Goal: Navigation & Orientation: Find specific page/section

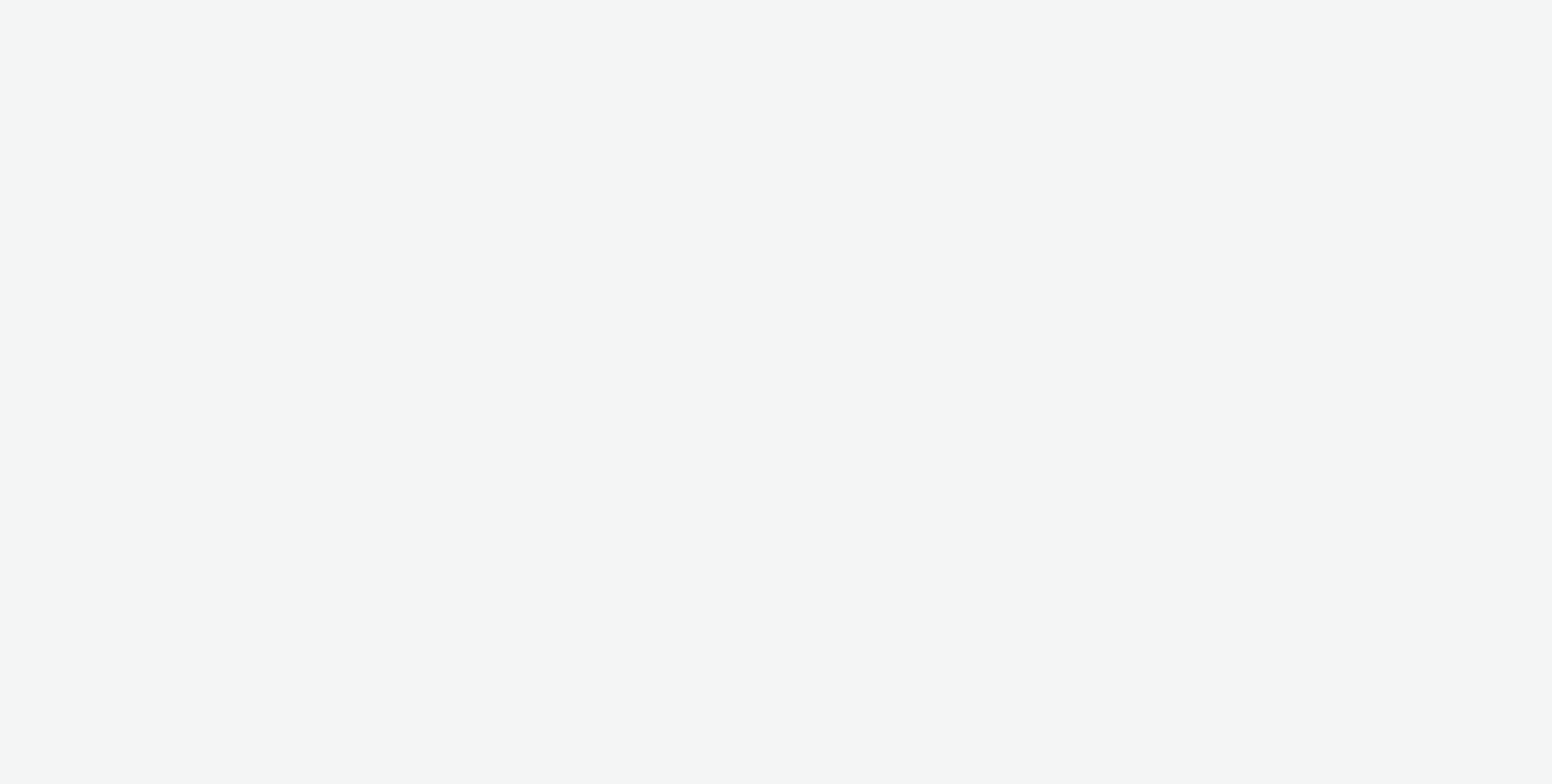
select select "10bae079-8a11-4fca-8b47-9e5fc357b551"
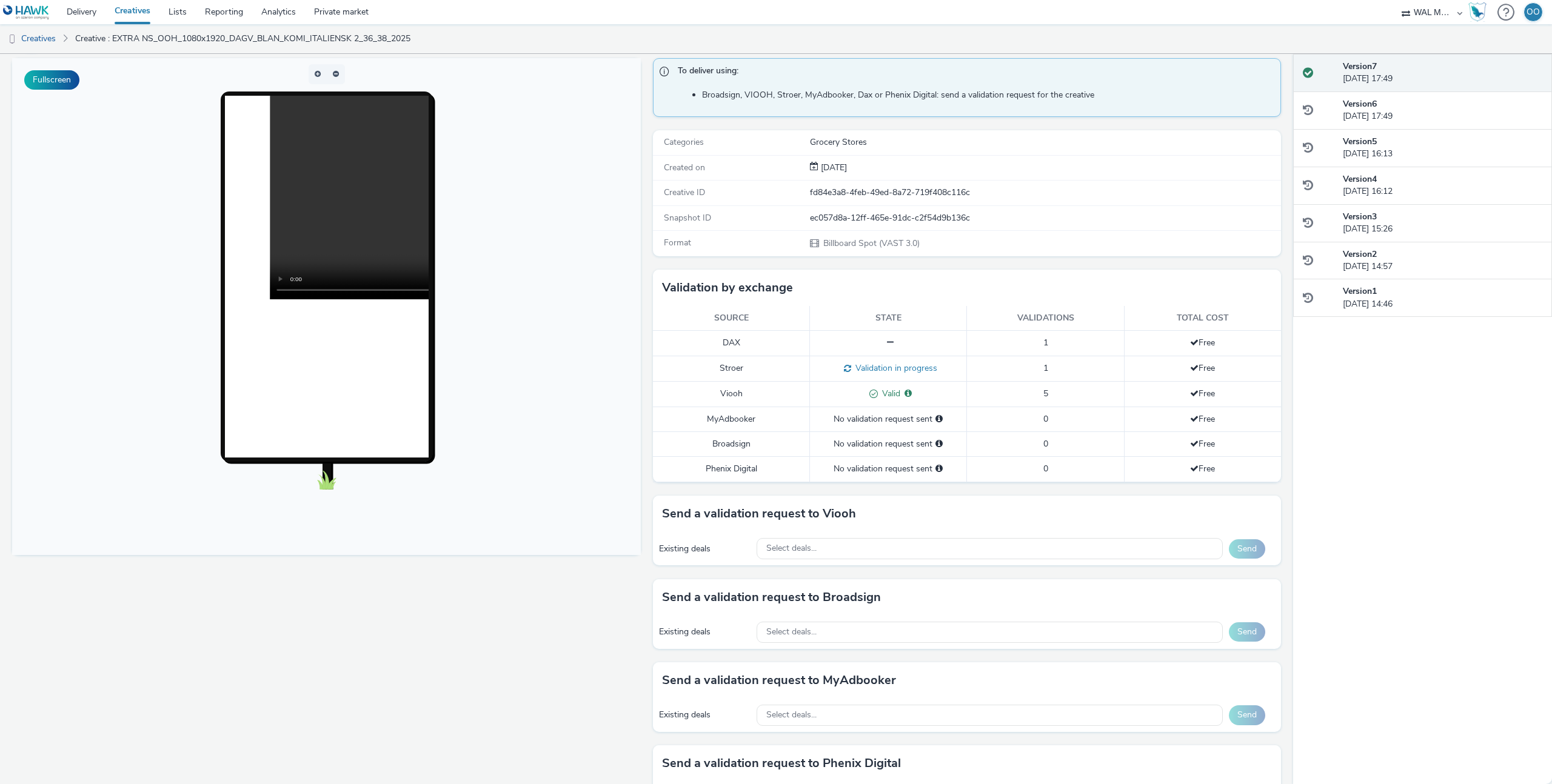
scroll to position [93, 0]
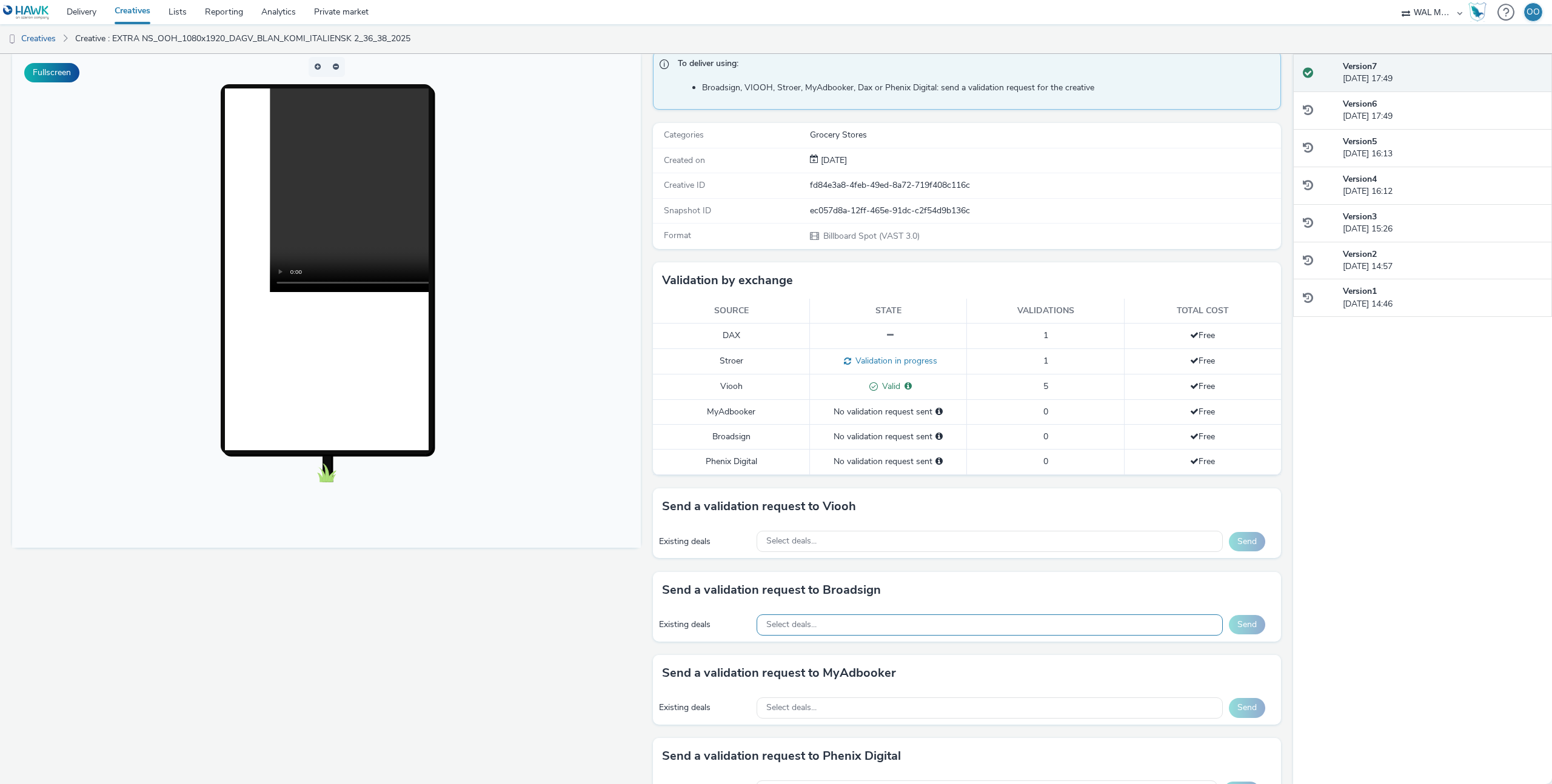
click at [847, 622] on div "Select deals..." at bounding box center [989, 625] width 466 height 21
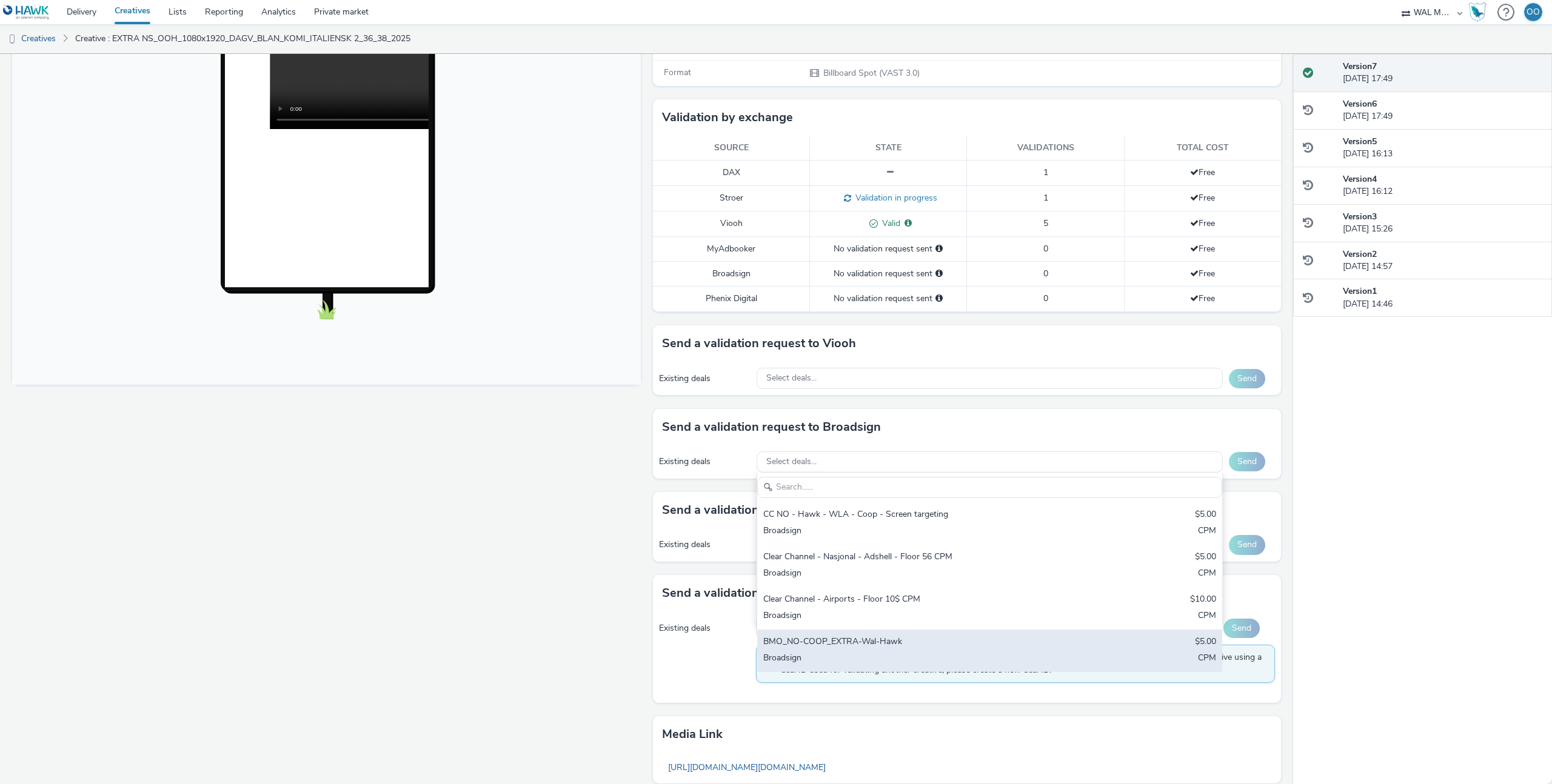
scroll to position [258, 0]
click at [859, 628] on div "BMO_NO-COOP_EXTRA-Wal-Hawk $5.00 Broadsign CPM" at bounding box center [989, 649] width 465 height 42
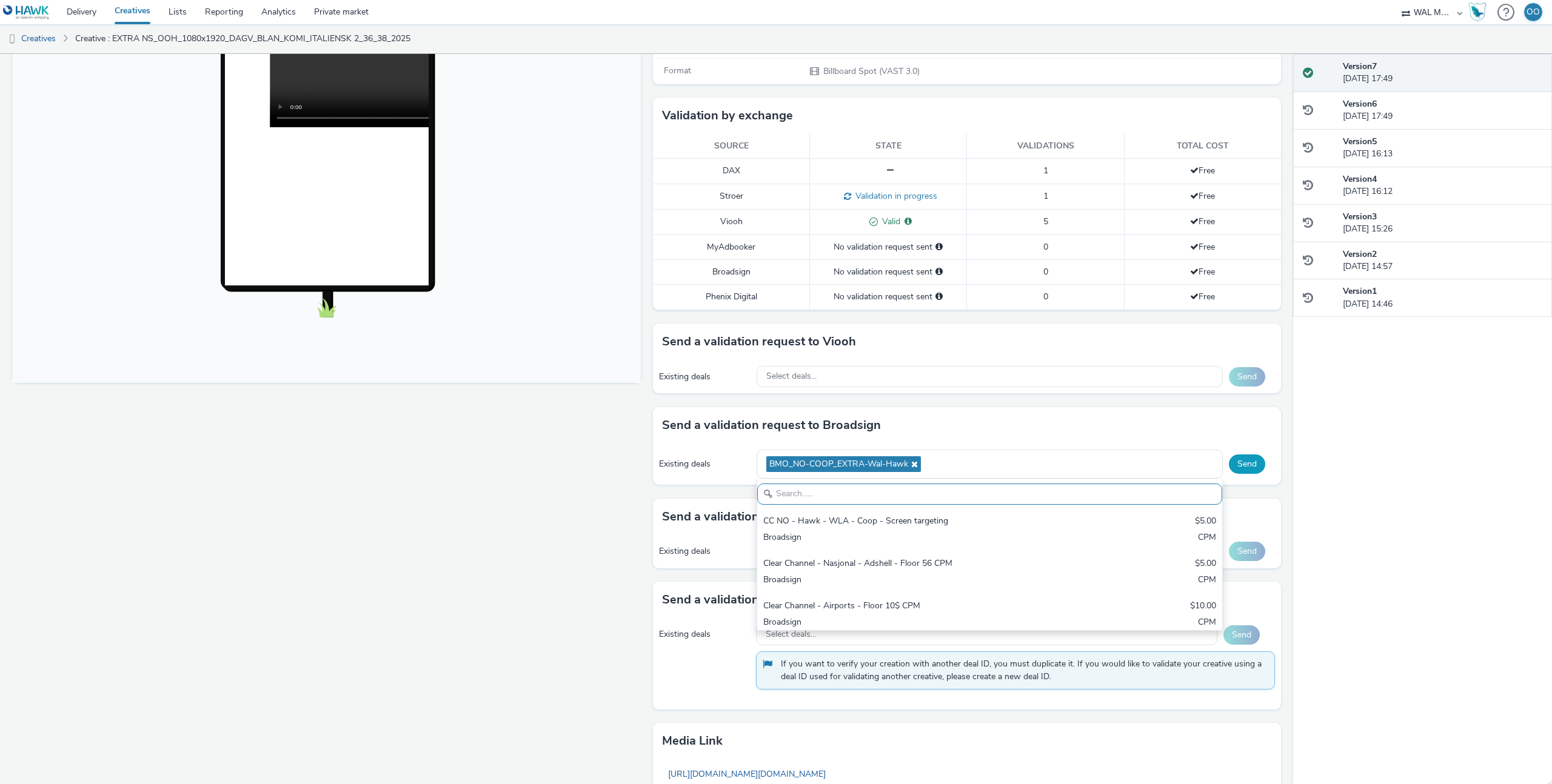
click at [1244, 466] on button "Send" at bounding box center [1247, 464] width 36 height 19
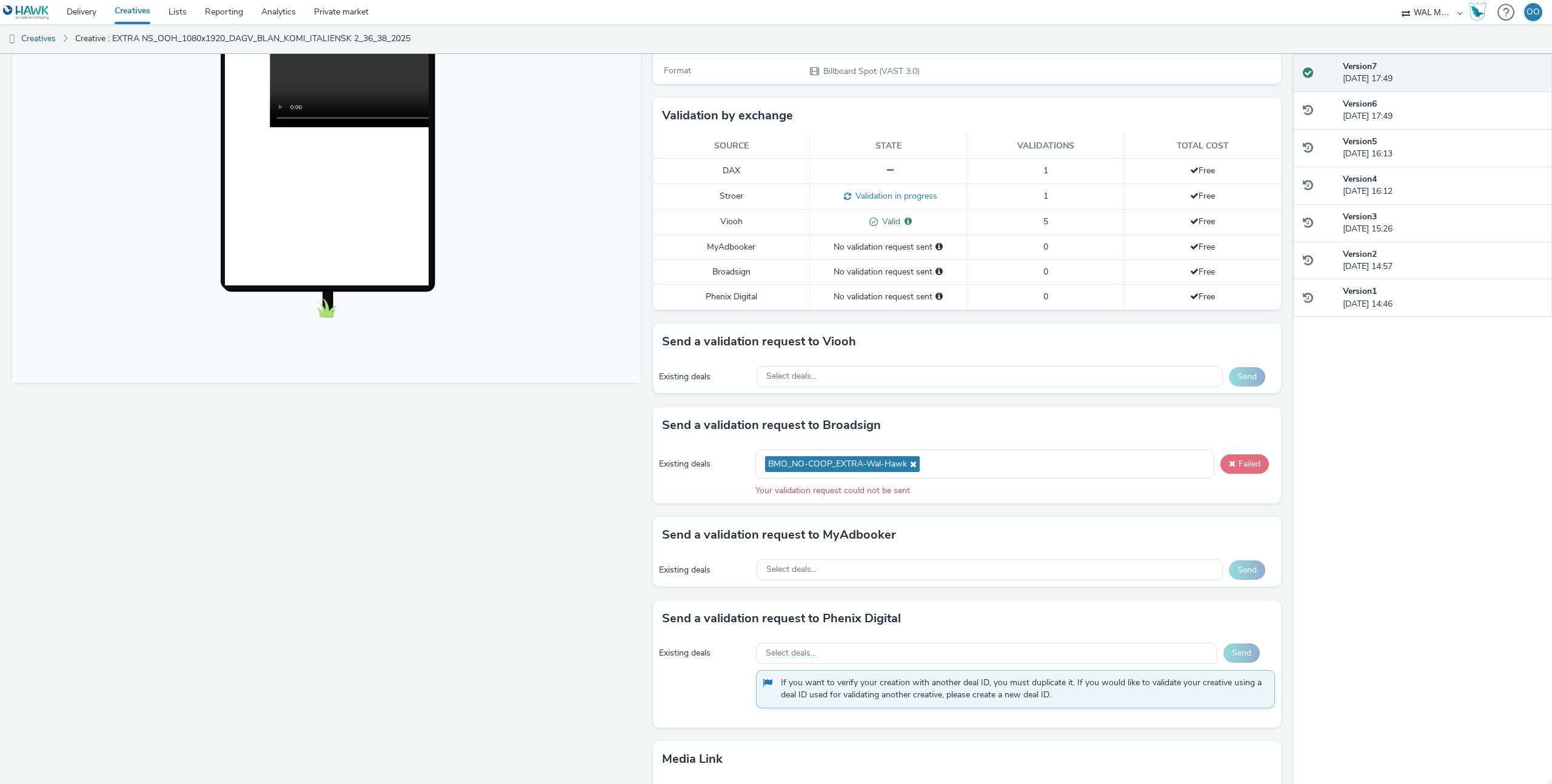
click at [1250, 466] on button "Failed" at bounding box center [1244, 464] width 49 height 19
click at [912, 463] on icon at bounding box center [912, 464] width 10 height 9
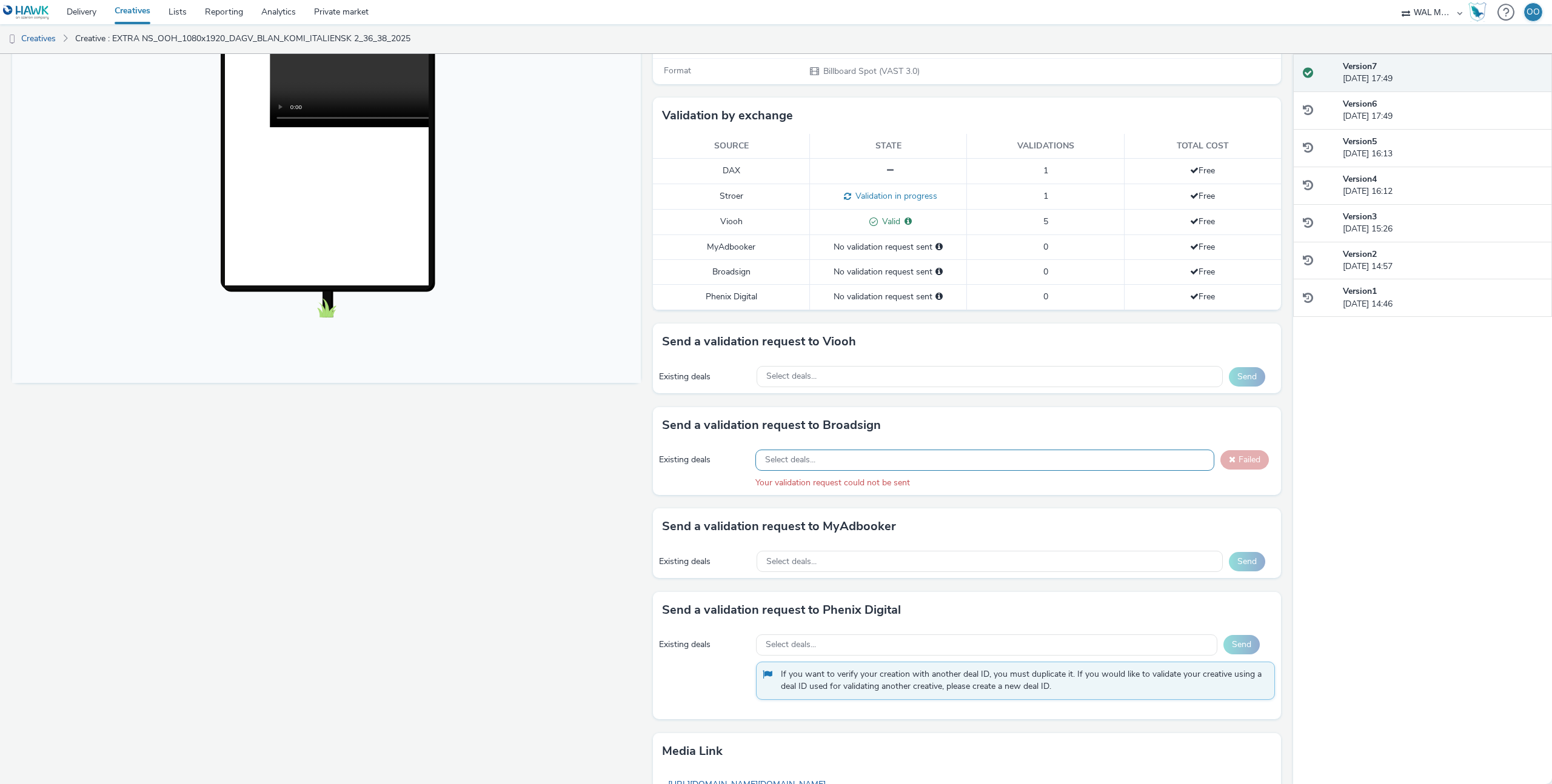
click at [637, 499] on div "Fullscreen" at bounding box center [329, 401] width 634 height 1028
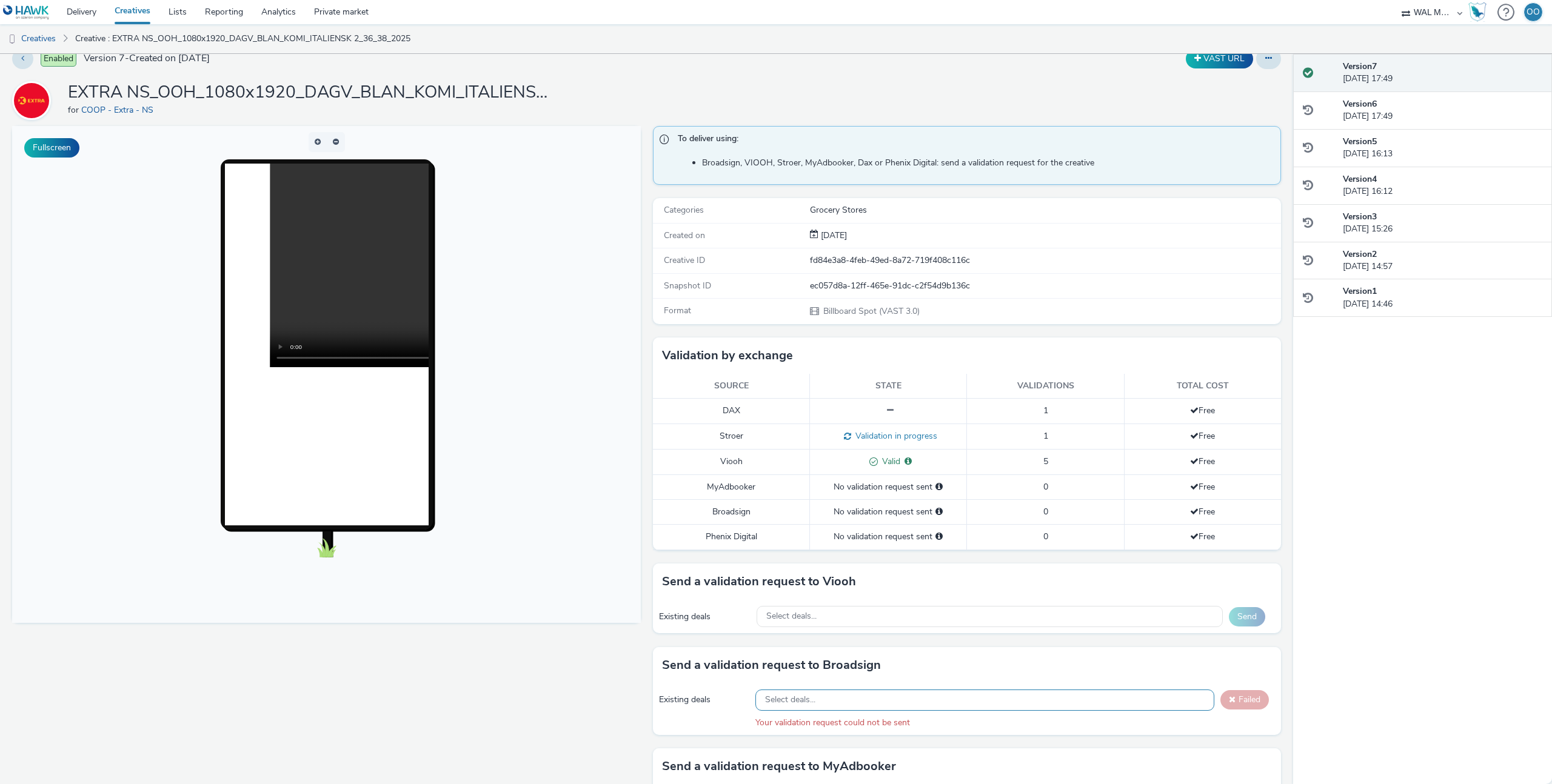
scroll to position [0, 0]
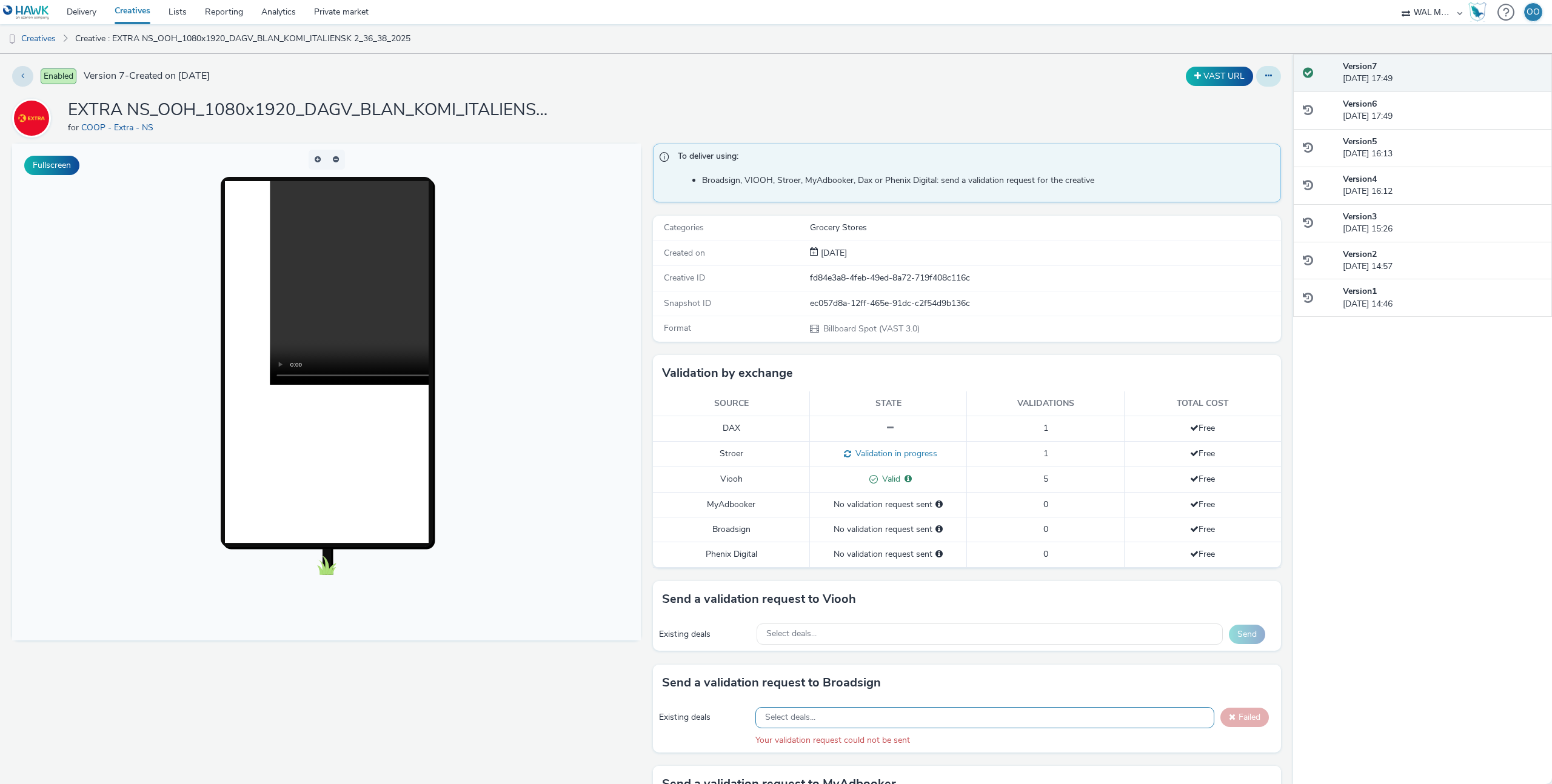
click at [1272, 73] on icon at bounding box center [1268, 75] width 7 height 9
click at [917, 120] on div "EXTRA NS_OOH_1080x1920_DAGV_BLAN_KOMI_ITALIENSK 2_36_38_2025 for COOP - Extra -…" at bounding box center [647, 118] width 1269 height 39
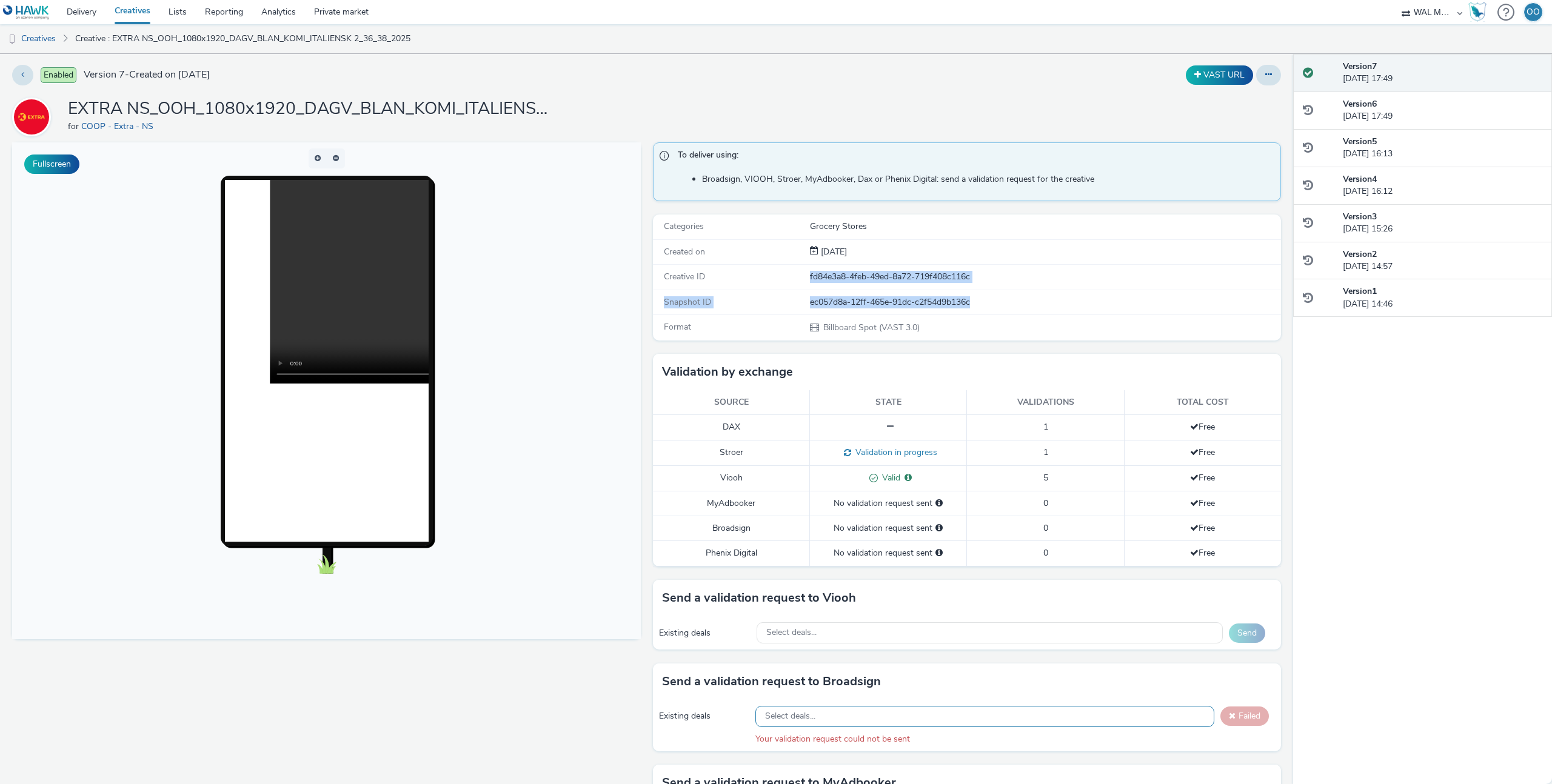
drag, startPoint x: 995, startPoint y: 302, endPoint x: 795, endPoint y: 273, distance: 202.1
click at [795, 273] on div "Categories Grocery Stores Created on [DATE] Creative ID fd84e3a8-4feb-49ed-8a72…" at bounding box center [966, 278] width 629 height 126
click at [802, 279] on div "Creative ID" at bounding box center [732, 277] width 155 height 12
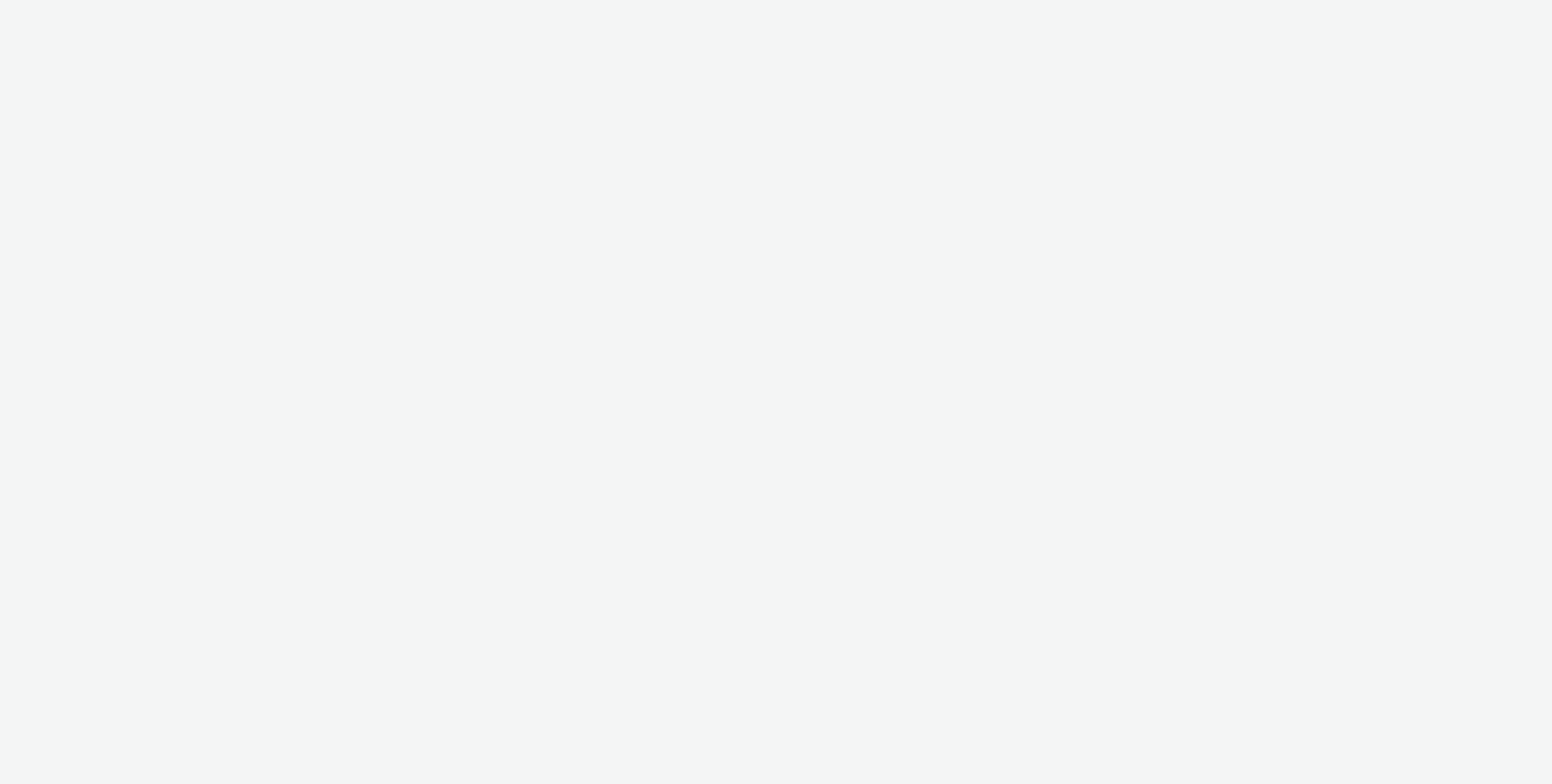
select select "10bae079-8a11-4fca-8b47-9e5fc357b551"
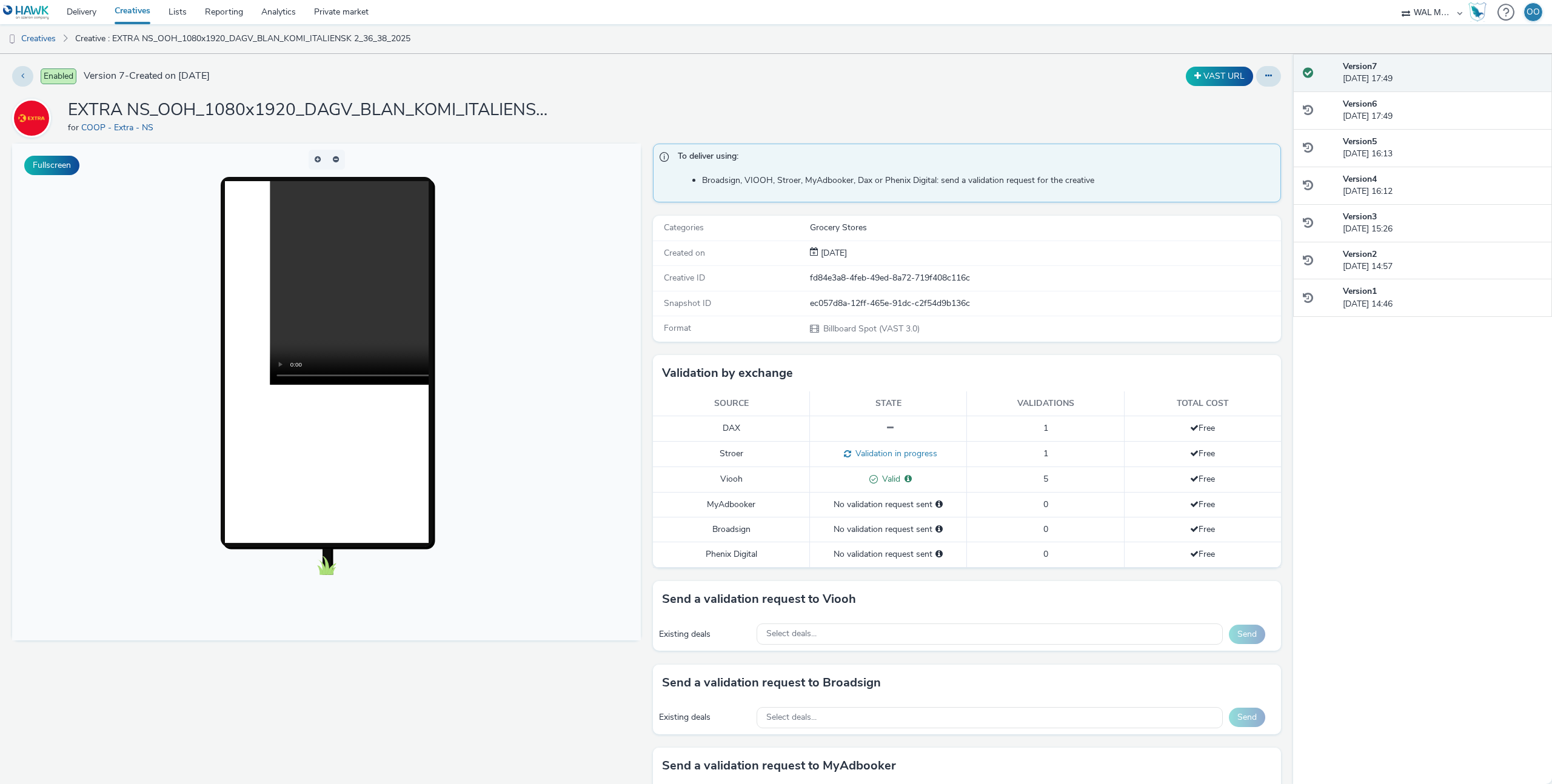
click at [1509, 15] on div at bounding box center [1506, 12] width 17 height 25
click at [1479, 51] on div "Help Open documentation" at bounding box center [1468, 52] width 80 height 26
click at [149, 14] on link "Creatives" at bounding box center [133, 11] width 54 height 24
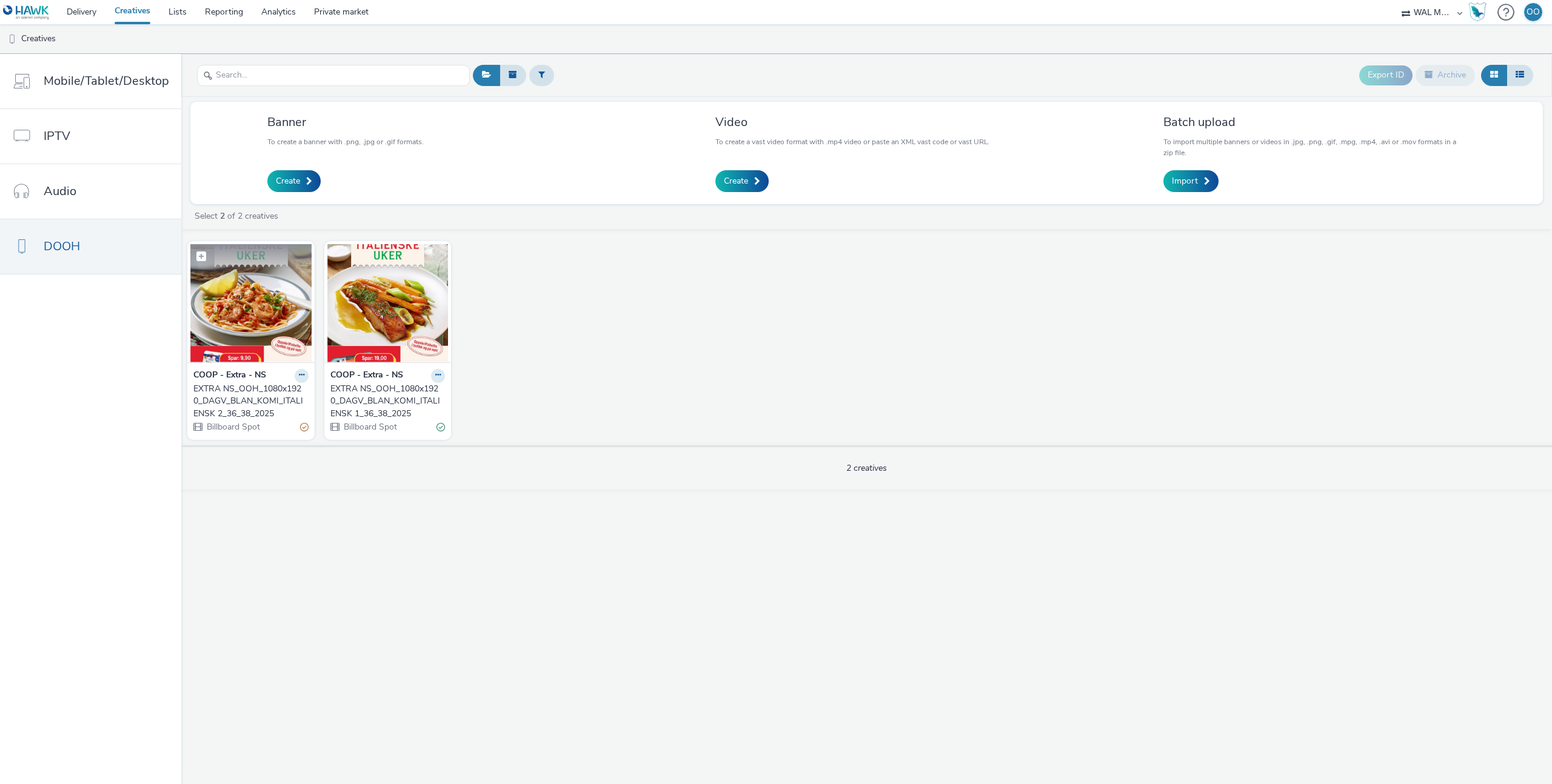
click at [250, 293] on img at bounding box center [251, 303] width 121 height 118
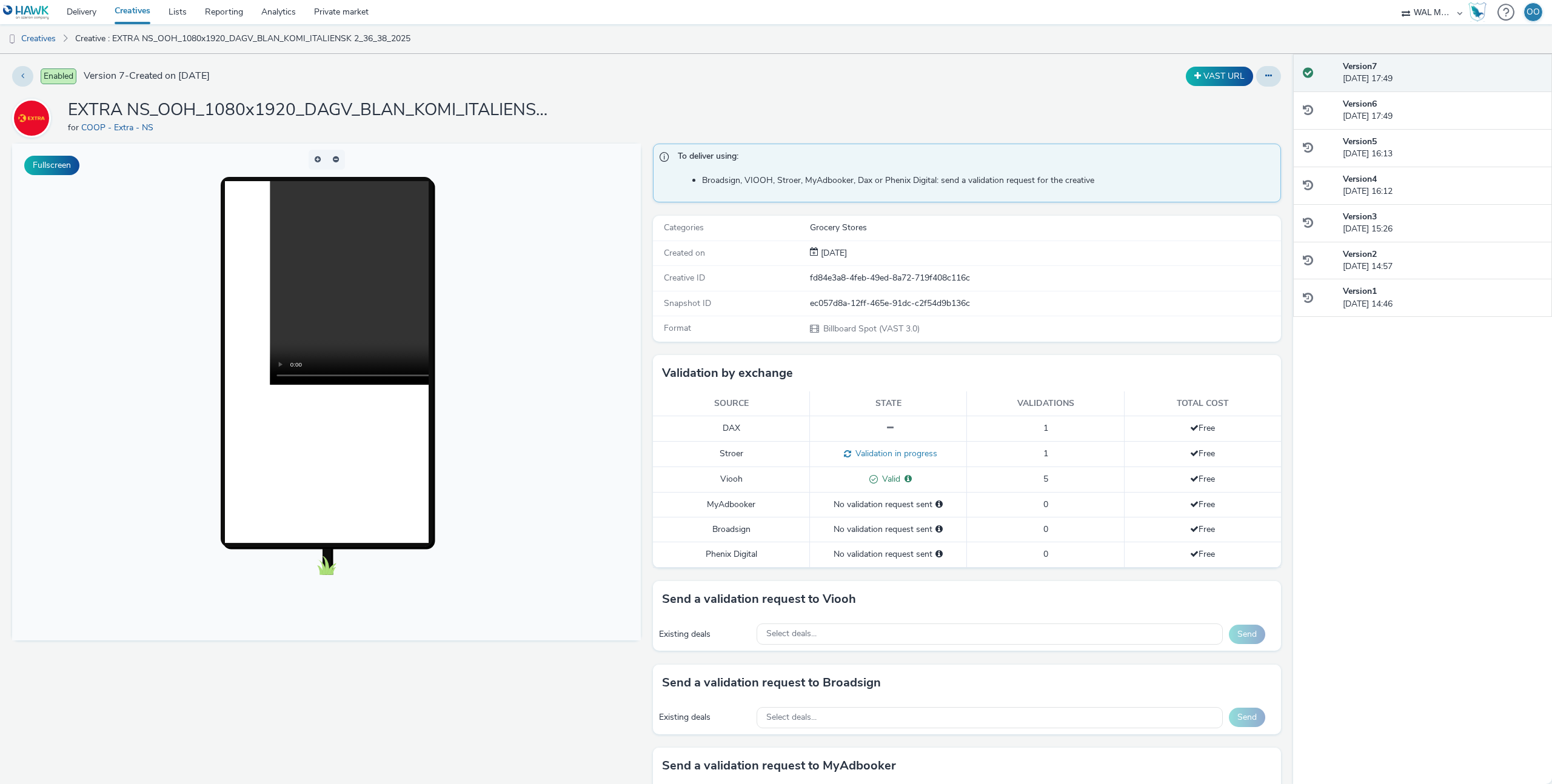
click at [867, 301] on div "ec057d8a-12ff-465e-91dc-c2f54d9b136c" at bounding box center [1045, 303] width 470 height 12
copy div "ec057d8a-12ff-465e-91dc-c2f54d9b136c"
click at [1367, 117] on div "Version 6 27 August 2025, 17:49" at bounding box center [1441, 111] width 199 height 25
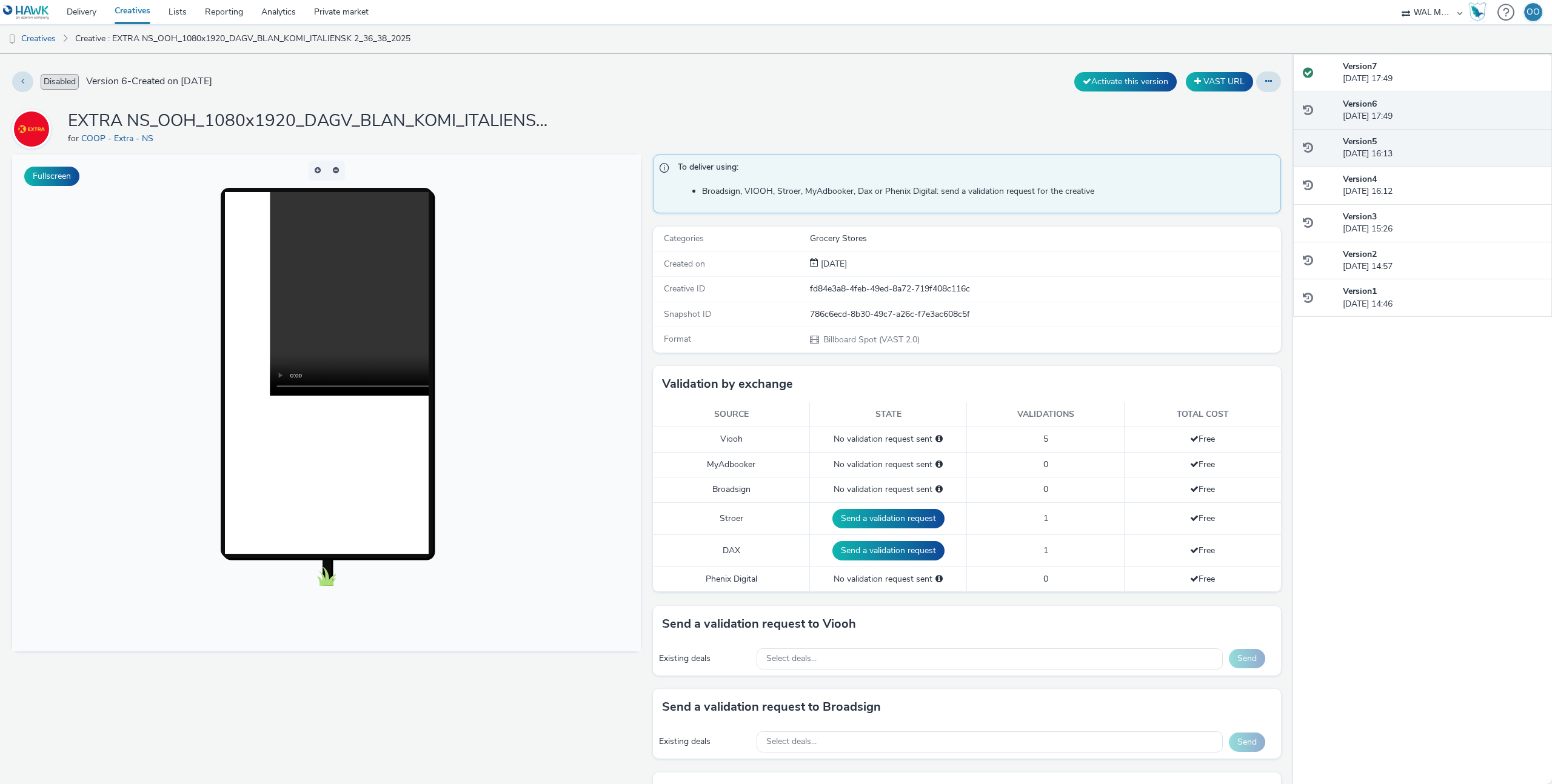
click at [1367, 144] on strong "Version 5" at bounding box center [1359, 141] width 34 height 11
click at [1370, 126] on div "Version 6 27 August 2025, 17:49" at bounding box center [1421, 111] width 259 height 38
click at [1372, 96] on div "Version 6 27 August 2025, 17:49" at bounding box center [1421, 111] width 259 height 38
click at [1378, 154] on div "Version 5 27 August 2025, 16:13" at bounding box center [1441, 148] width 199 height 25
click at [1376, 181] on strong "Version 4" at bounding box center [1359, 179] width 34 height 11
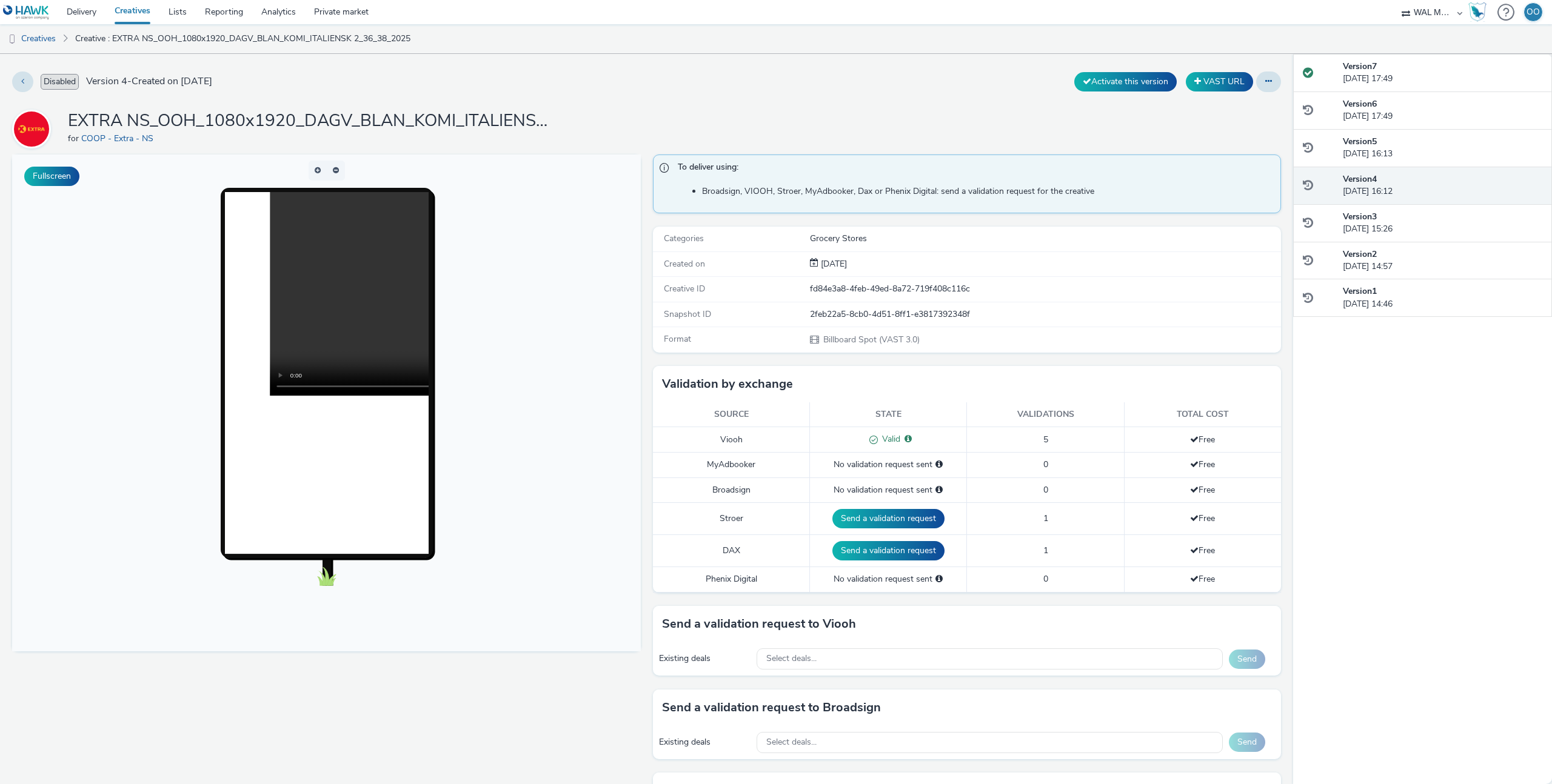
click at [1377, 202] on div "Version 4 27 August 2025, 16:12" at bounding box center [1421, 186] width 259 height 38
click at [1373, 220] on strong "Version 3" at bounding box center [1359, 217] width 34 height 11
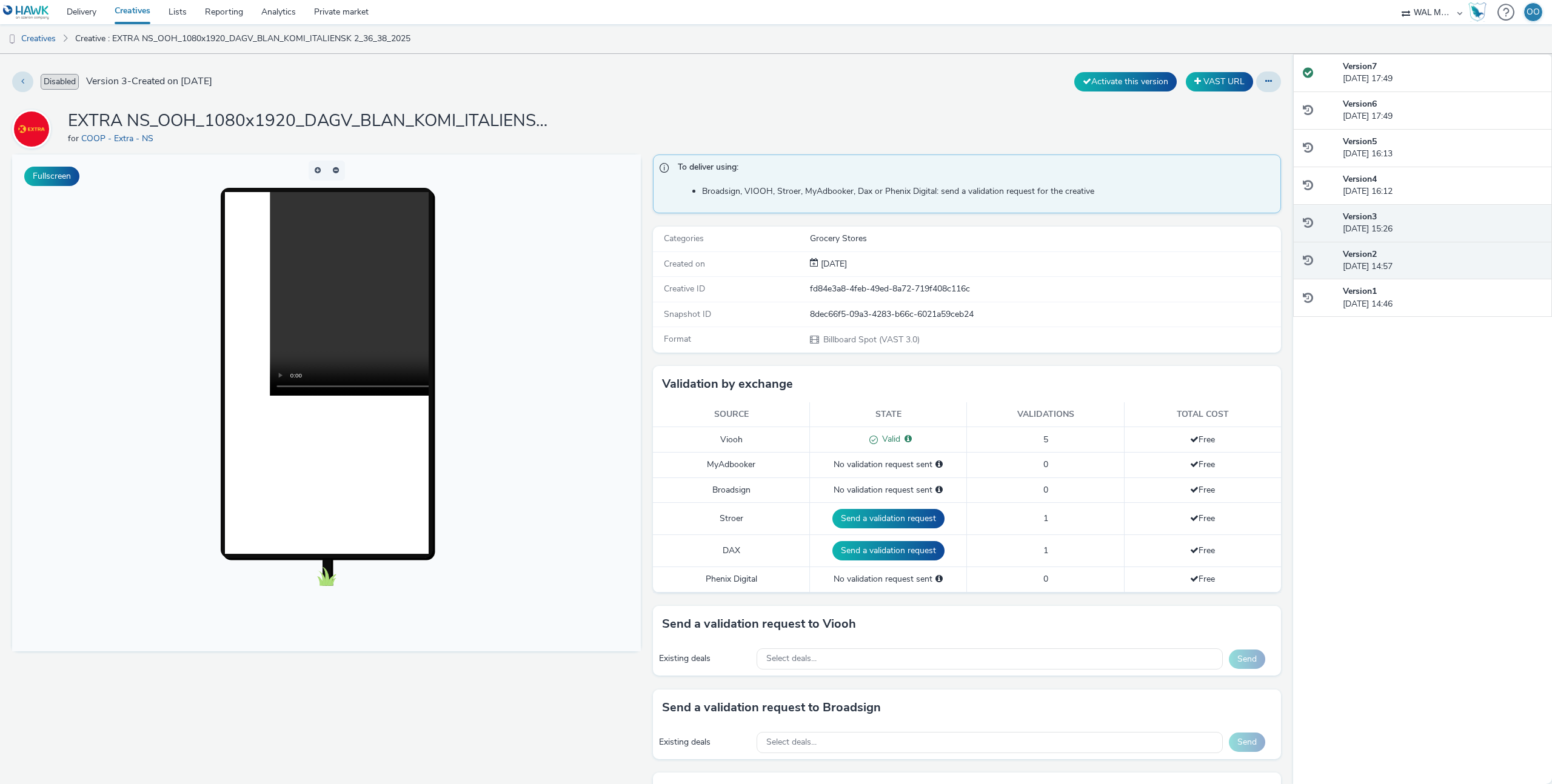
click at [1353, 257] on strong "Version 2" at bounding box center [1359, 255] width 34 height 11
click at [1376, 295] on strong "Version 1" at bounding box center [1359, 291] width 34 height 11
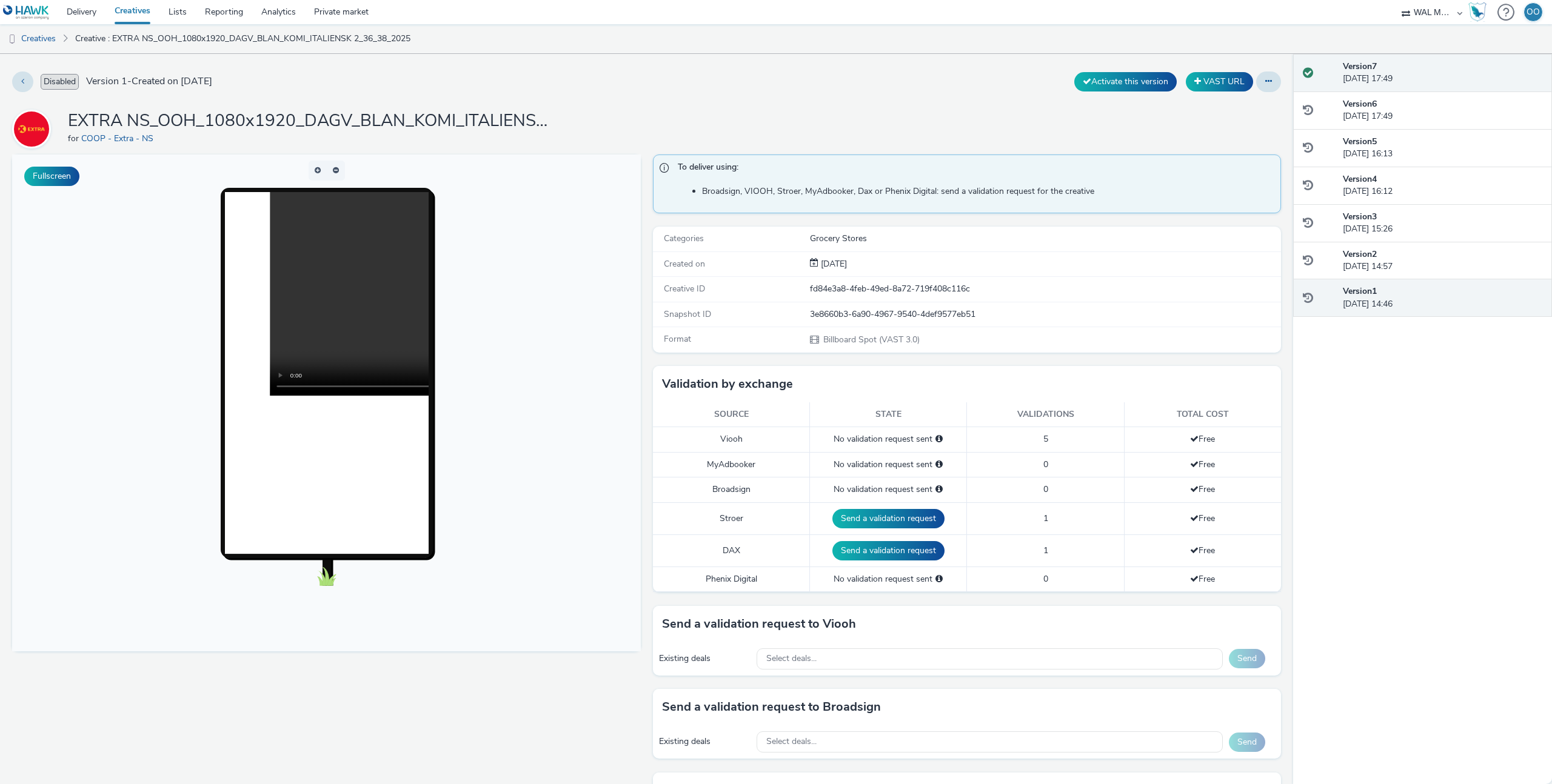
click at [1369, 80] on div "Version 7 27 August 2025, 17:49" at bounding box center [1441, 73] width 199 height 25
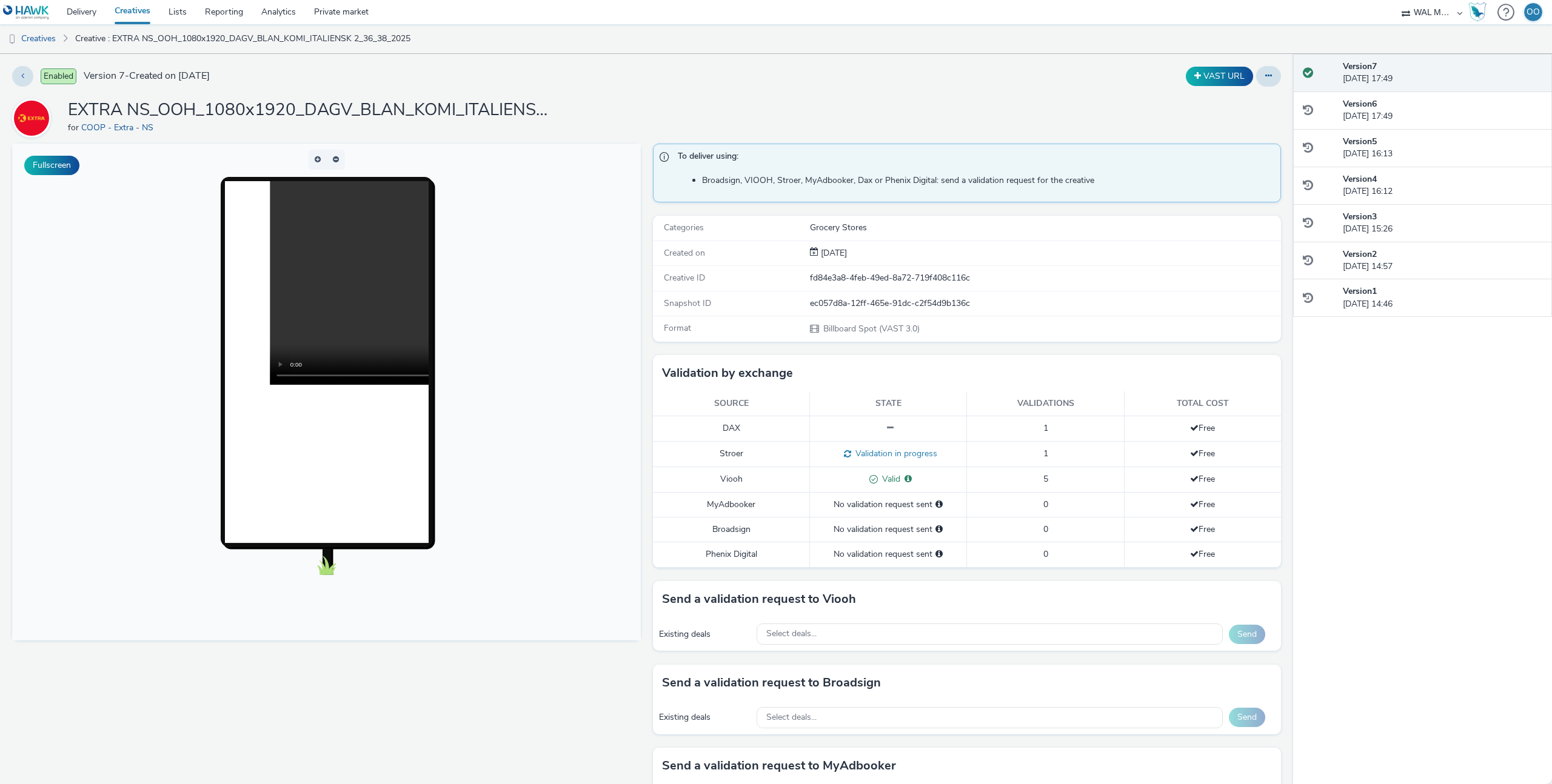
click at [847, 100] on div "EXTRA NS_OOH_1080x1920_DAGV_BLAN_KOMI_ITALIENSK 2_36_38_2025 for COOP - Extra -…" at bounding box center [647, 118] width 1269 height 39
click at [861, 301] on div "ec057d8a-12ff-465e-91dc-c2f54d9b136c" at bounding box center [1045, 303] width 470 height 12
copy div "ec057d8a-12ff-465e-91dc-c2f54d9b136c"
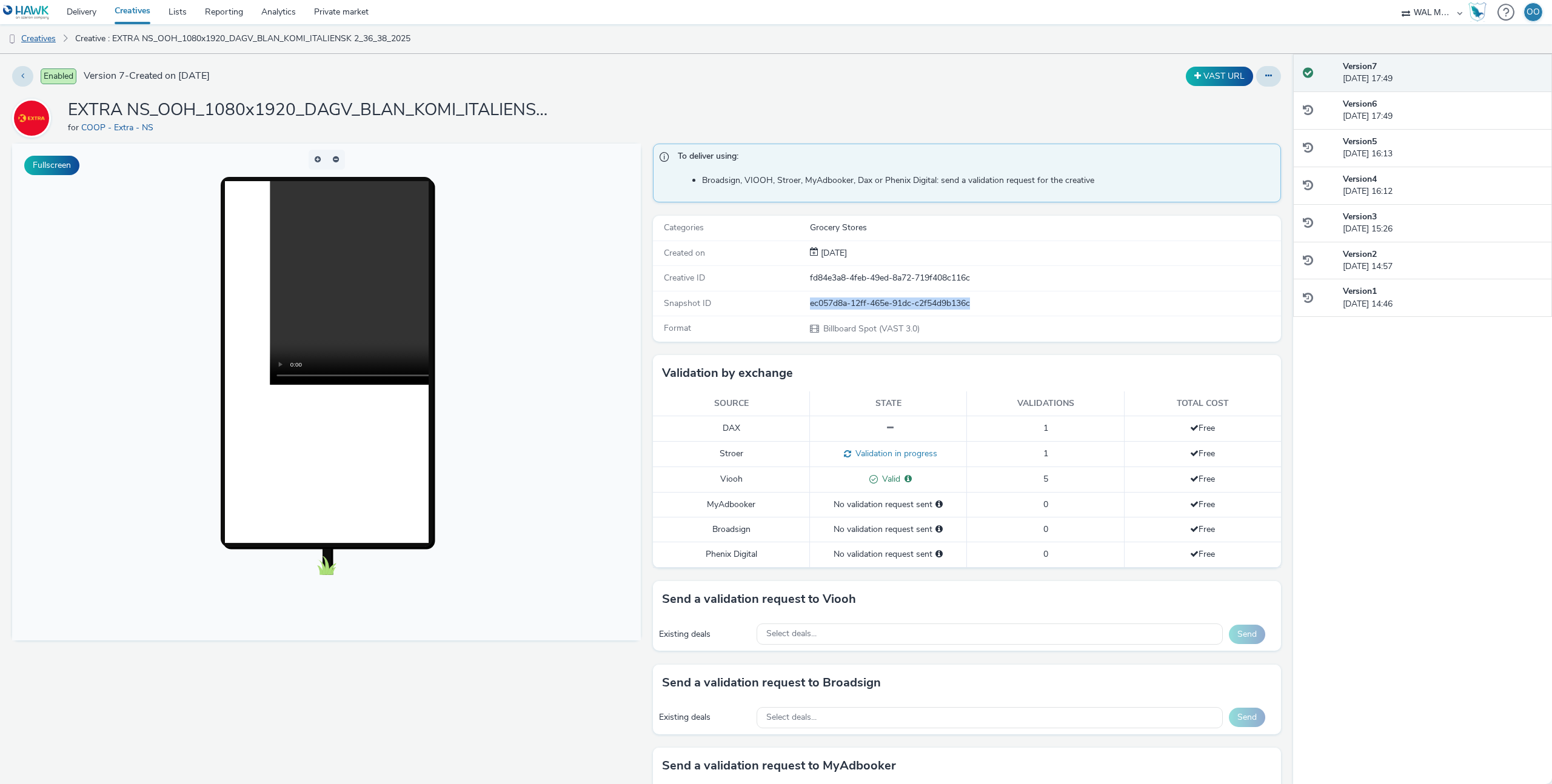
click at [39, 37] on link "Creatives" at bounding box center [31, 38] width 62 height 30
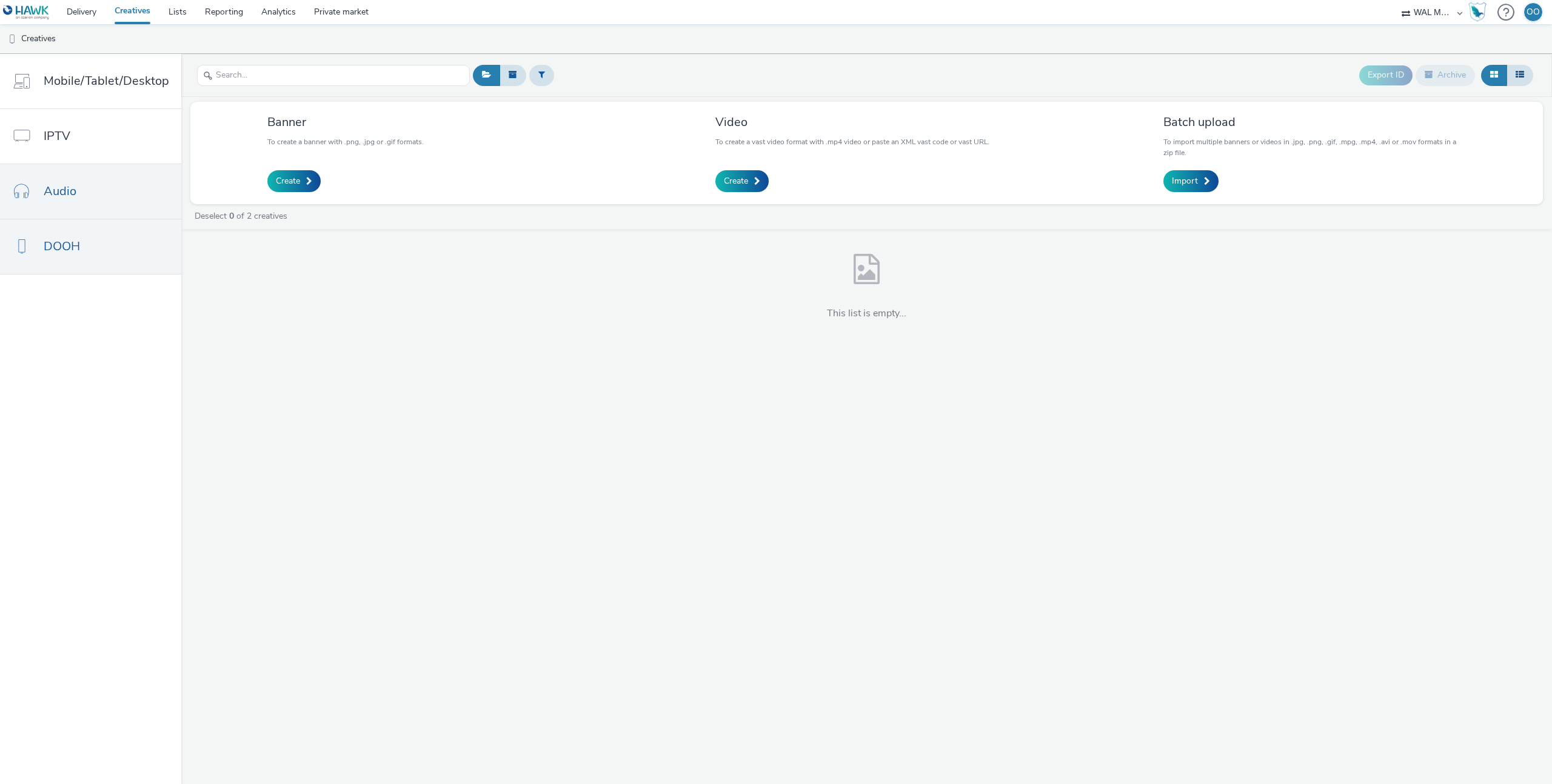
click at [93, 179] on link "Audio" at bounding box center [91, 191] width 181 height 54
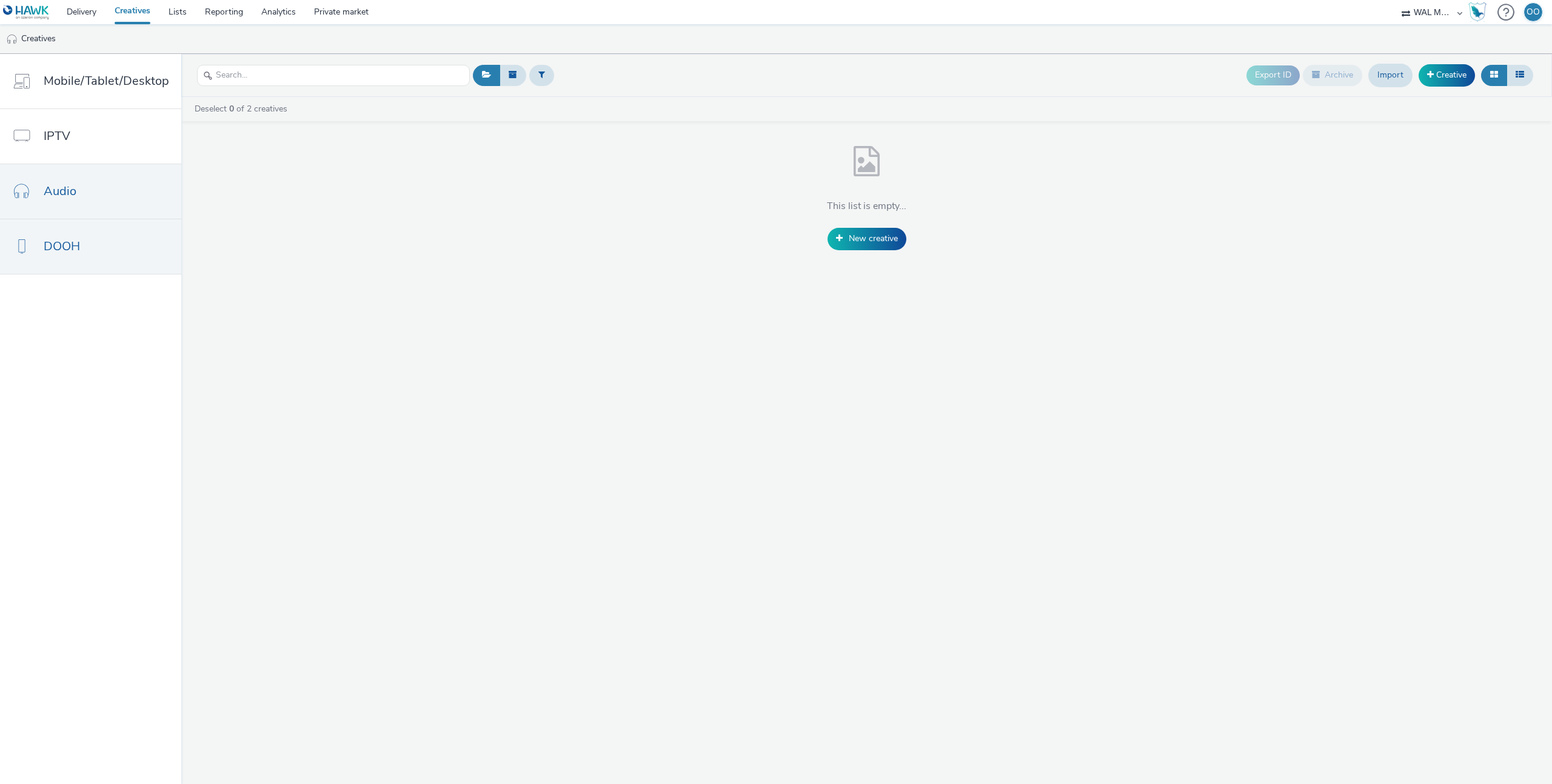
click at [91, 241] on link "DOOH" at bounding box center [91, 246] width 181 height 54
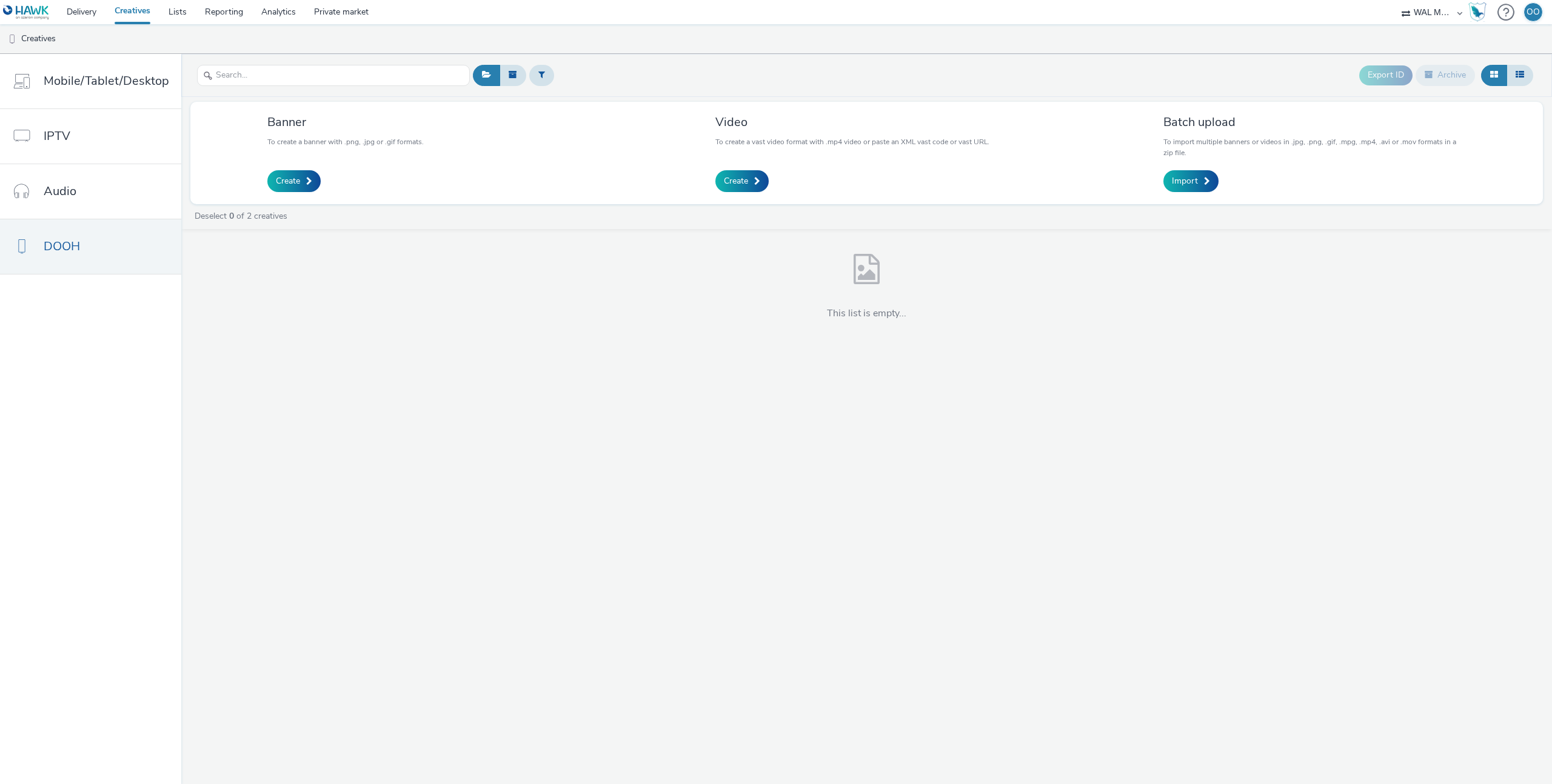
click at [133, 18] on link "Creatives" at bounding box center [133, 11] width 54 height 24
click at [86, 11] on link "Delivery" at bounding box center [81, 11] width 48 height 24
click at [92, 17] on link "Delivery" at bounding box center [81, 11] width 48 height 24
